Goal: Task Accomplishment & Management: Manage account settings

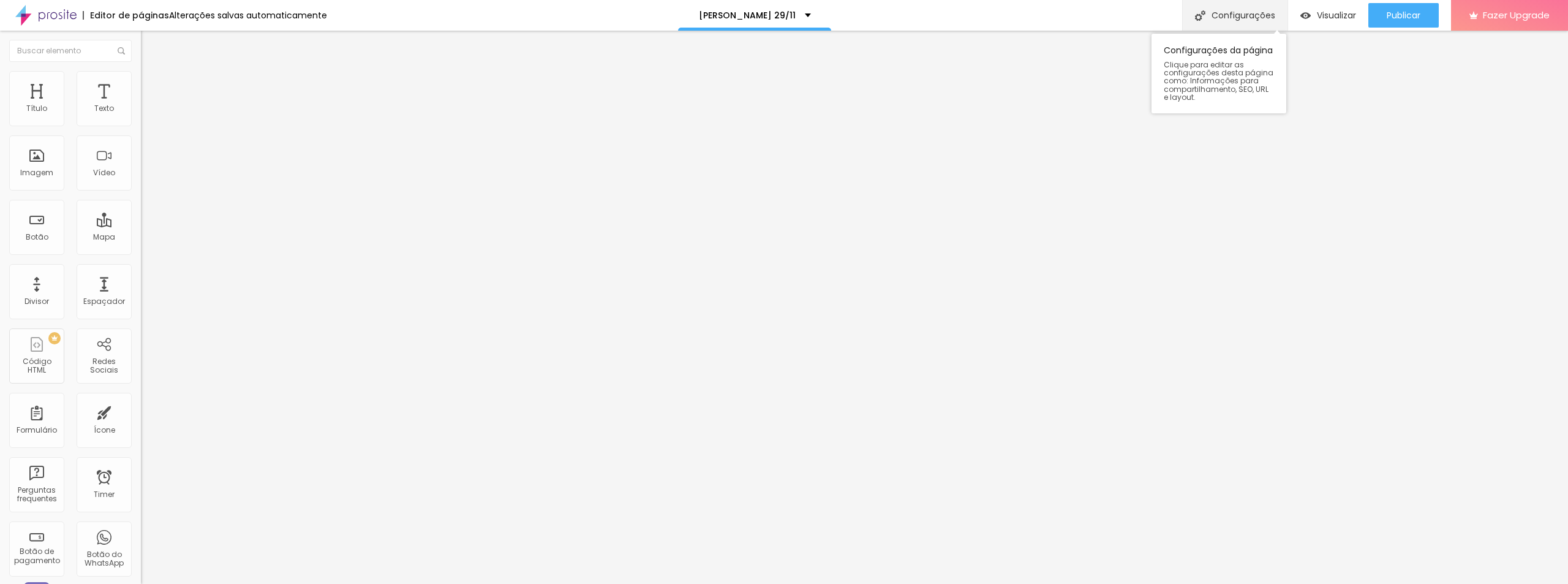
click at [1253, 17] on div "Configurações" at bounding box center [1235, 16] width 105 height 31
type input "/mcasamento2911"
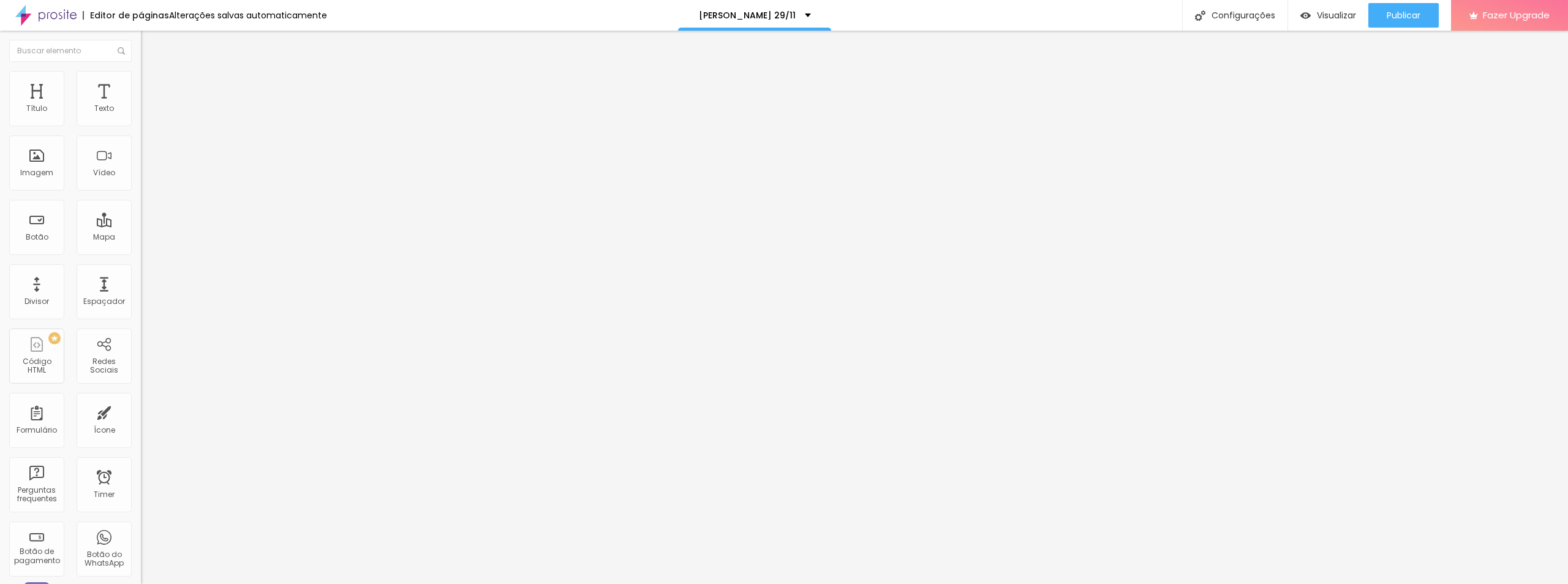
click at [1391, 17] on span "Publicar" at bounding box center [1404, 16] width 34 height 10
click at [1195, 19] on img at bounding box center [1189, 16] width 11 height 11
